Goal: Transaction & Acquisition: Purchase product/service

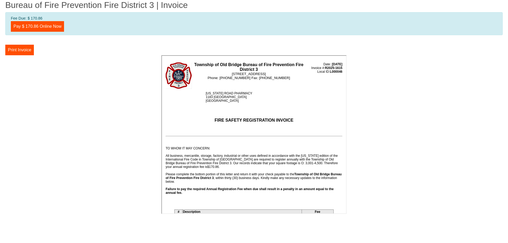
scroll to position [53, 0]
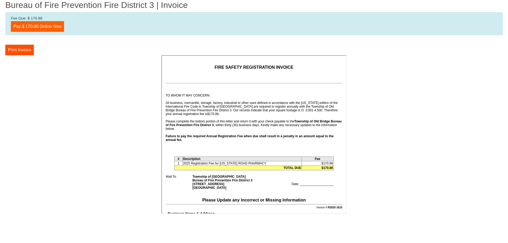
click at [21, 28] on link "Pay $ 170.86 Online Now" at bounding box center [37, 26] width 53 height 11
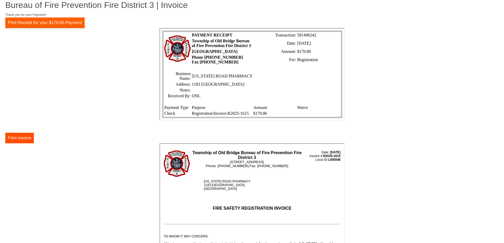
click at [27, 22] on button "Print Receipt for your $170.86 Payment" at bounding box center [44, 22] width 79 height 11
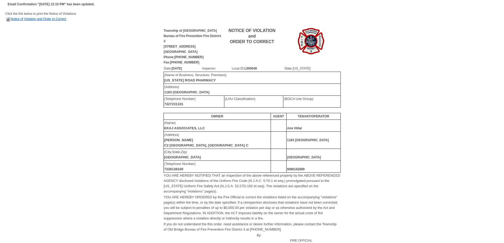
click at [19, 19] on link "Notice of Violation and Order to Correct" at bounding box center [35, 19] width 61 height 4
click at [22, 19] on link "Notice of Violation and Order to Correct" at bounding box center [35, 19] width 61 height 4
